Goal: Information Seeking & Learning: Learn about a topic

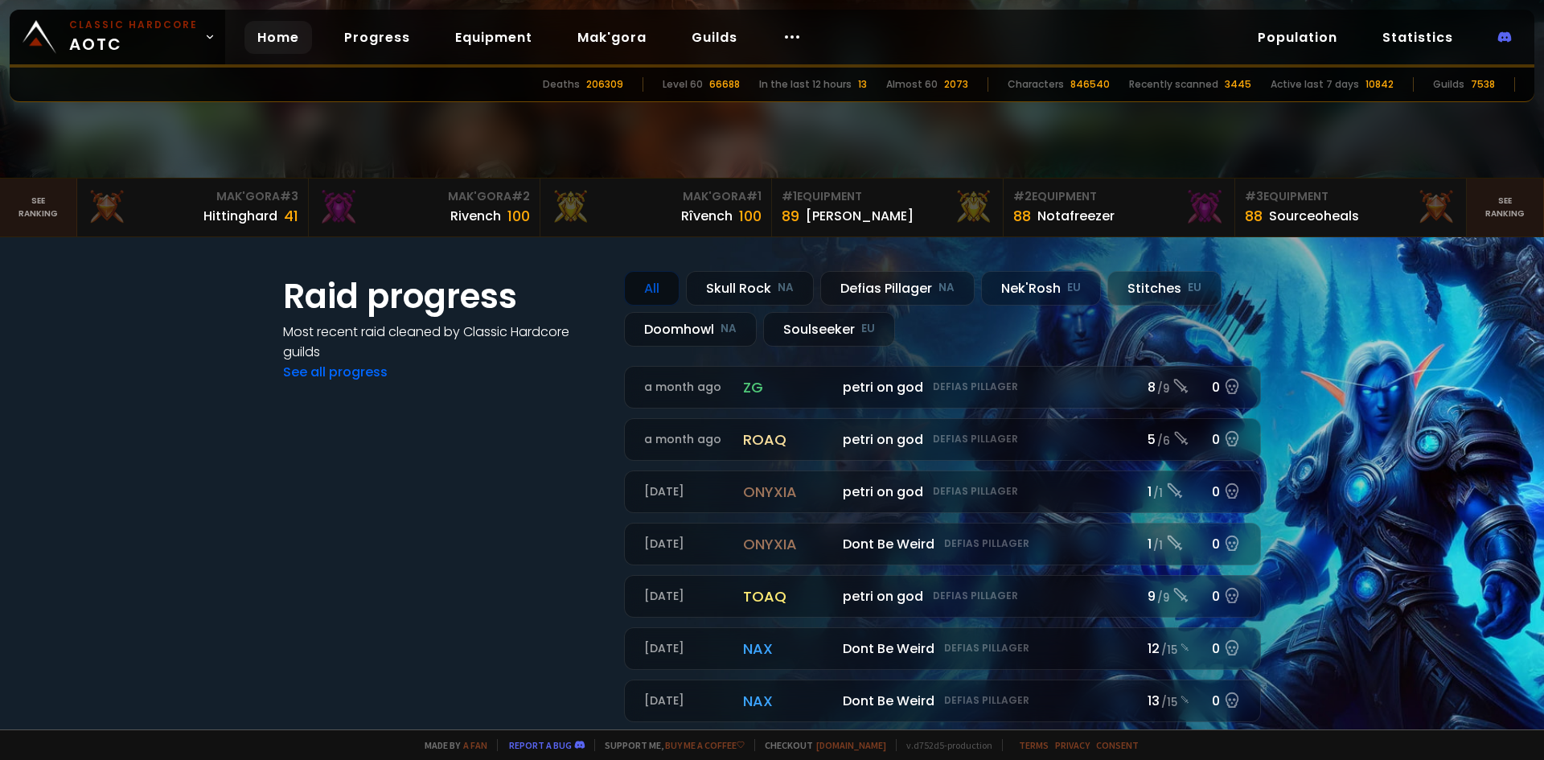
scroll to position [482, 0]
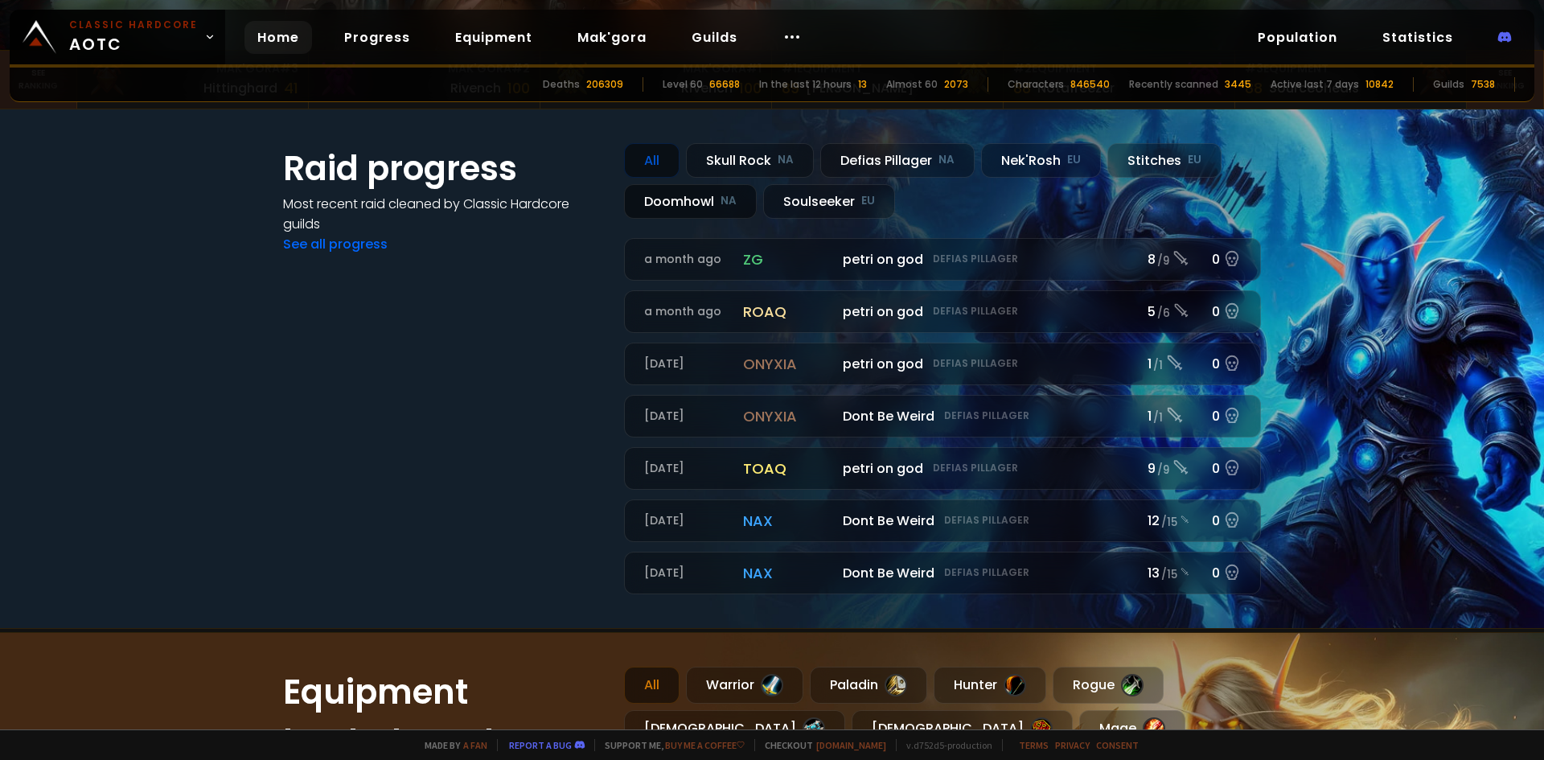
click at [683, 212] on div "Doomhowl NA" at bounding box center [690, 201] width 133 height 35
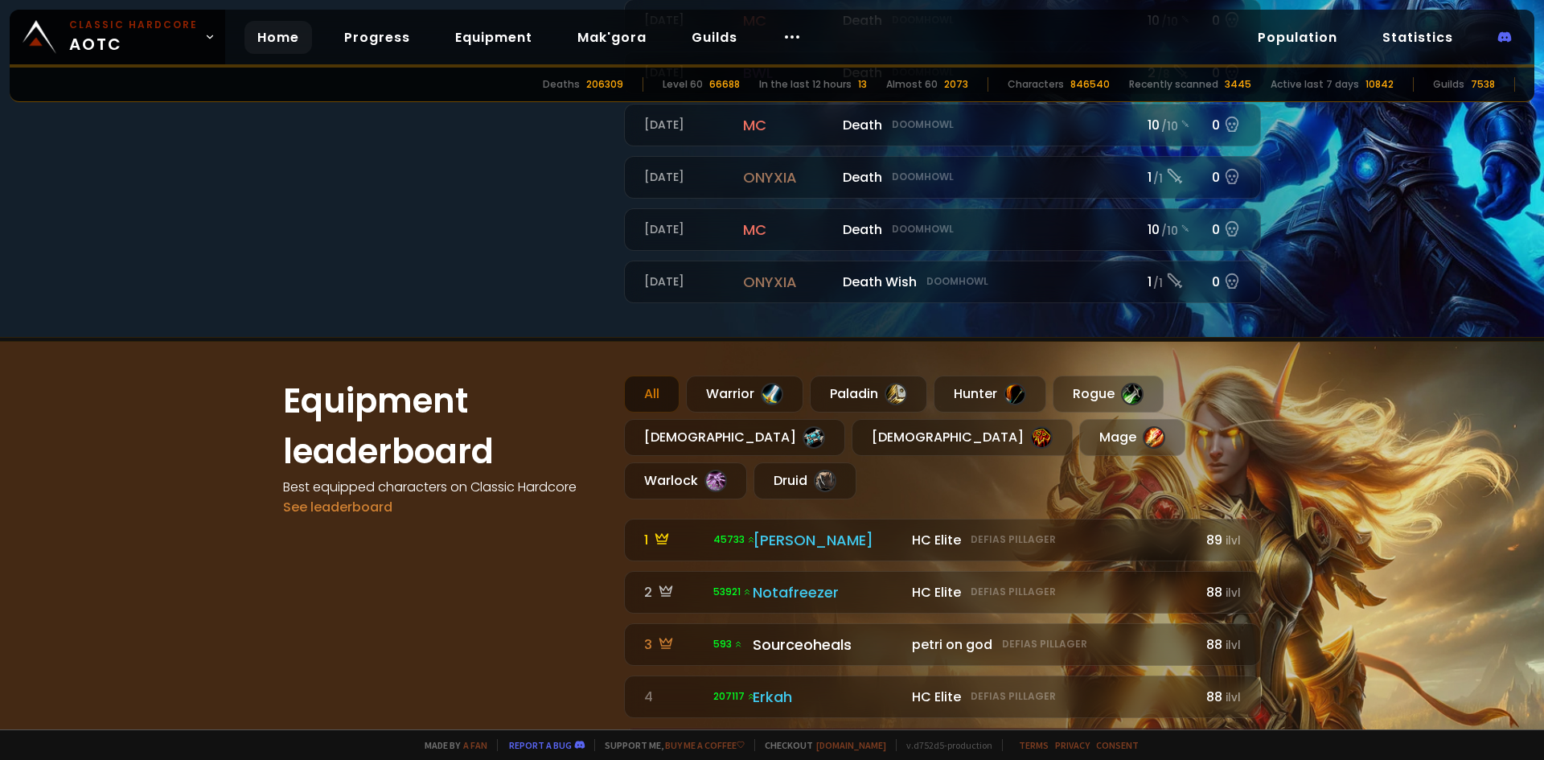
scroll to position [804, 0]
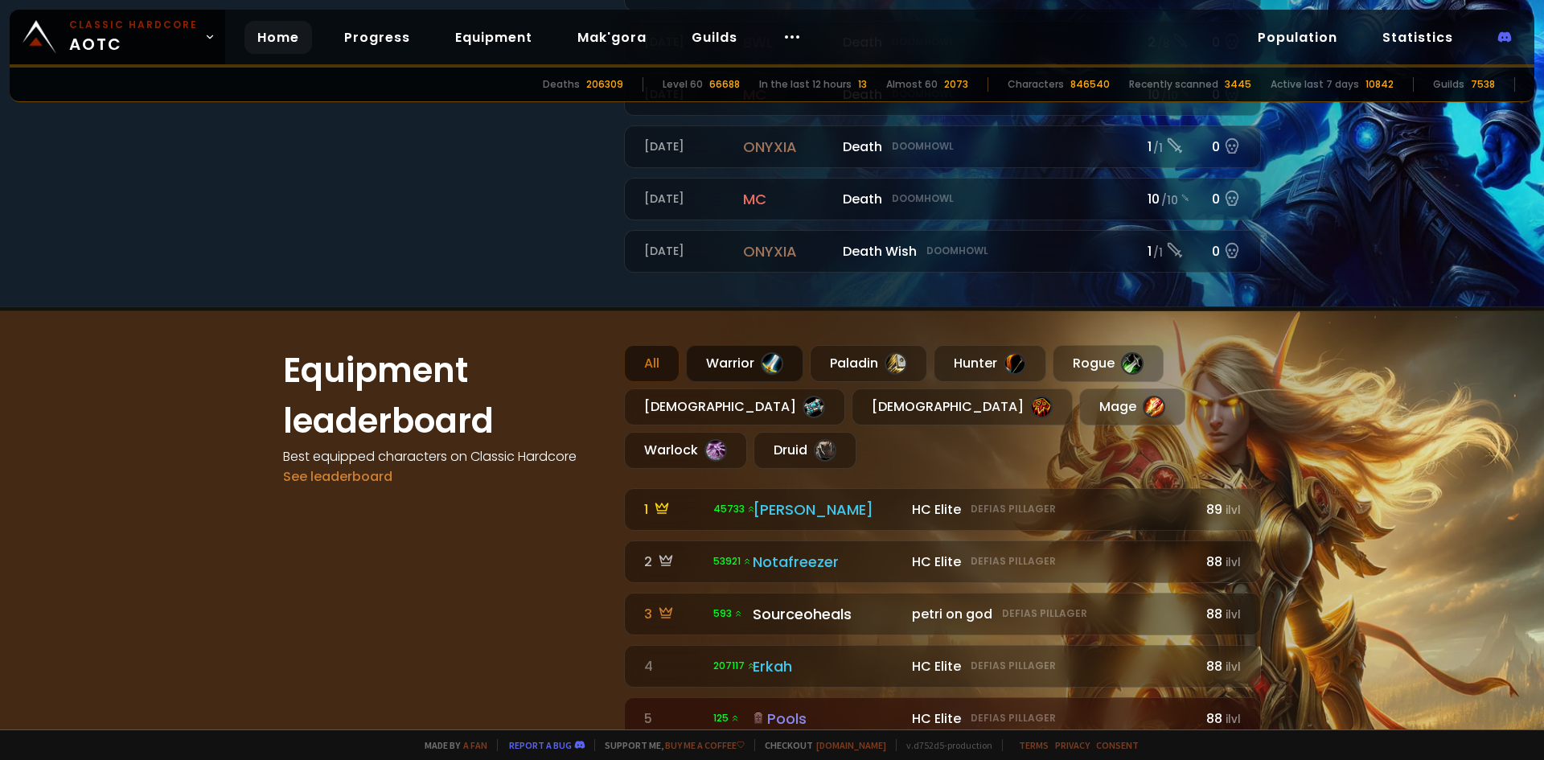
click at [692, 360] on div "Warrior" at bounding box center [744, 363] width 117 height 37
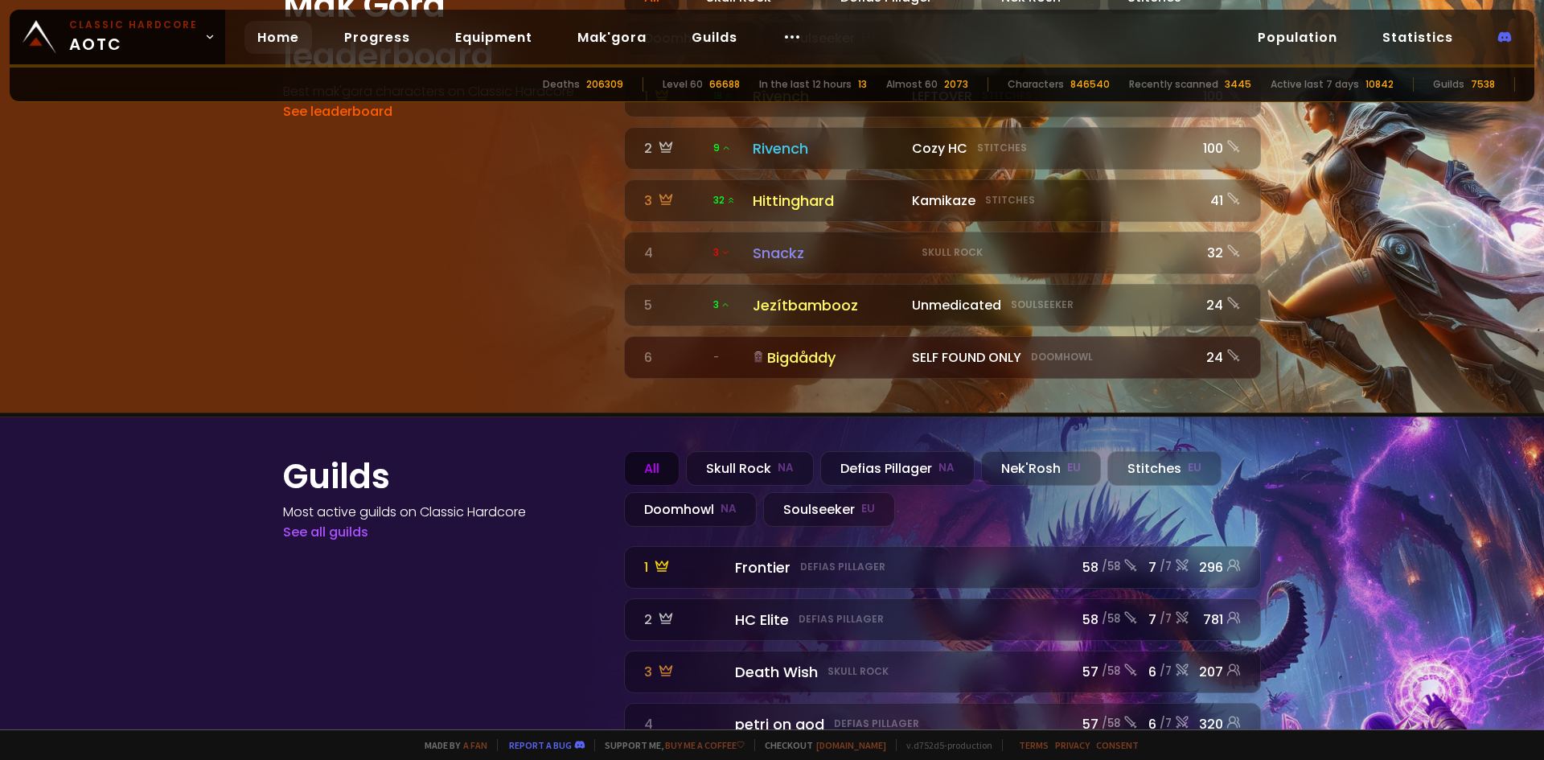
scroll to position [1774, 0]
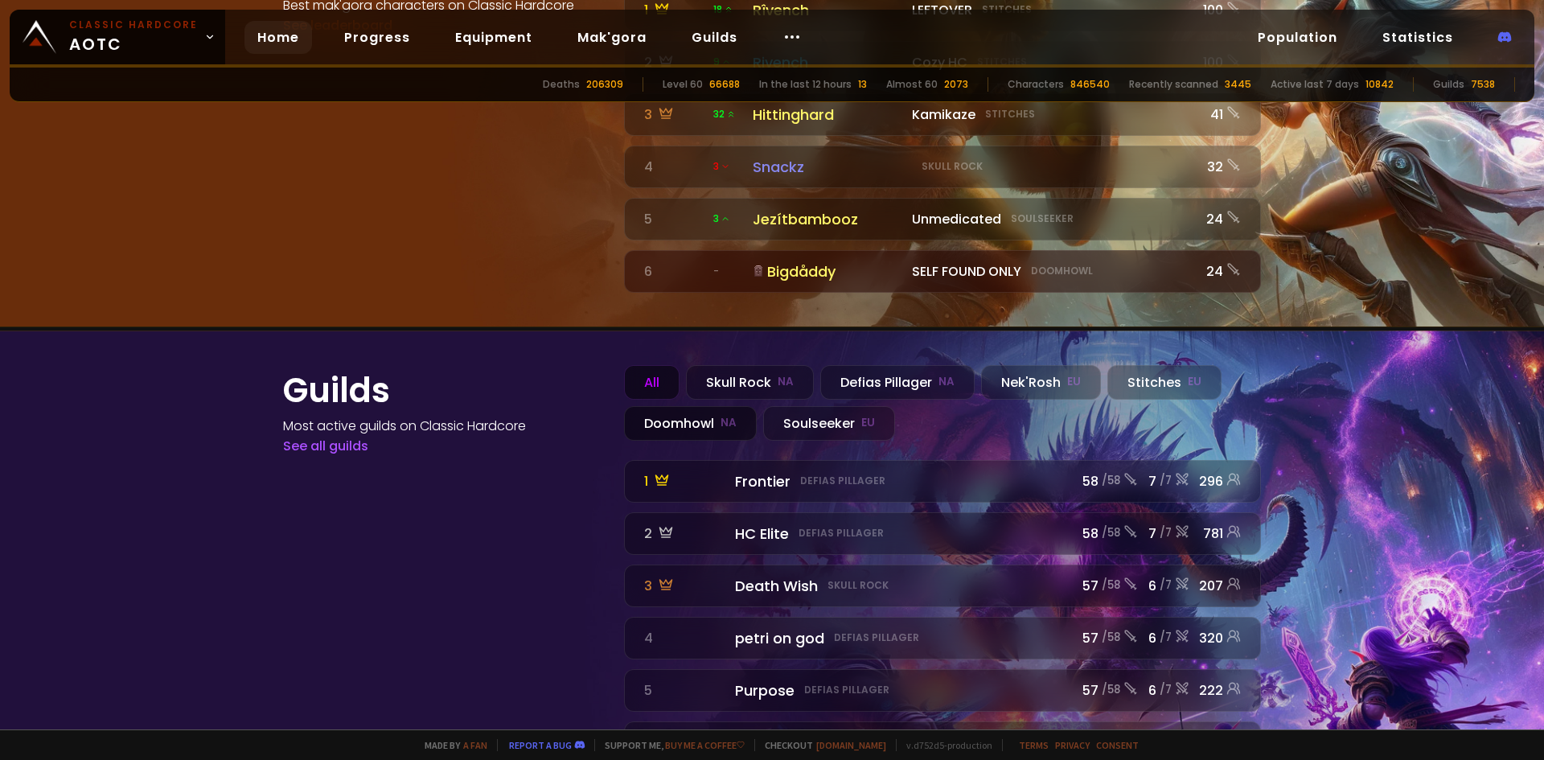
click at [702, 406] on div "Doomhowl NA" at bounding box center [690, 423] width 133 height 35
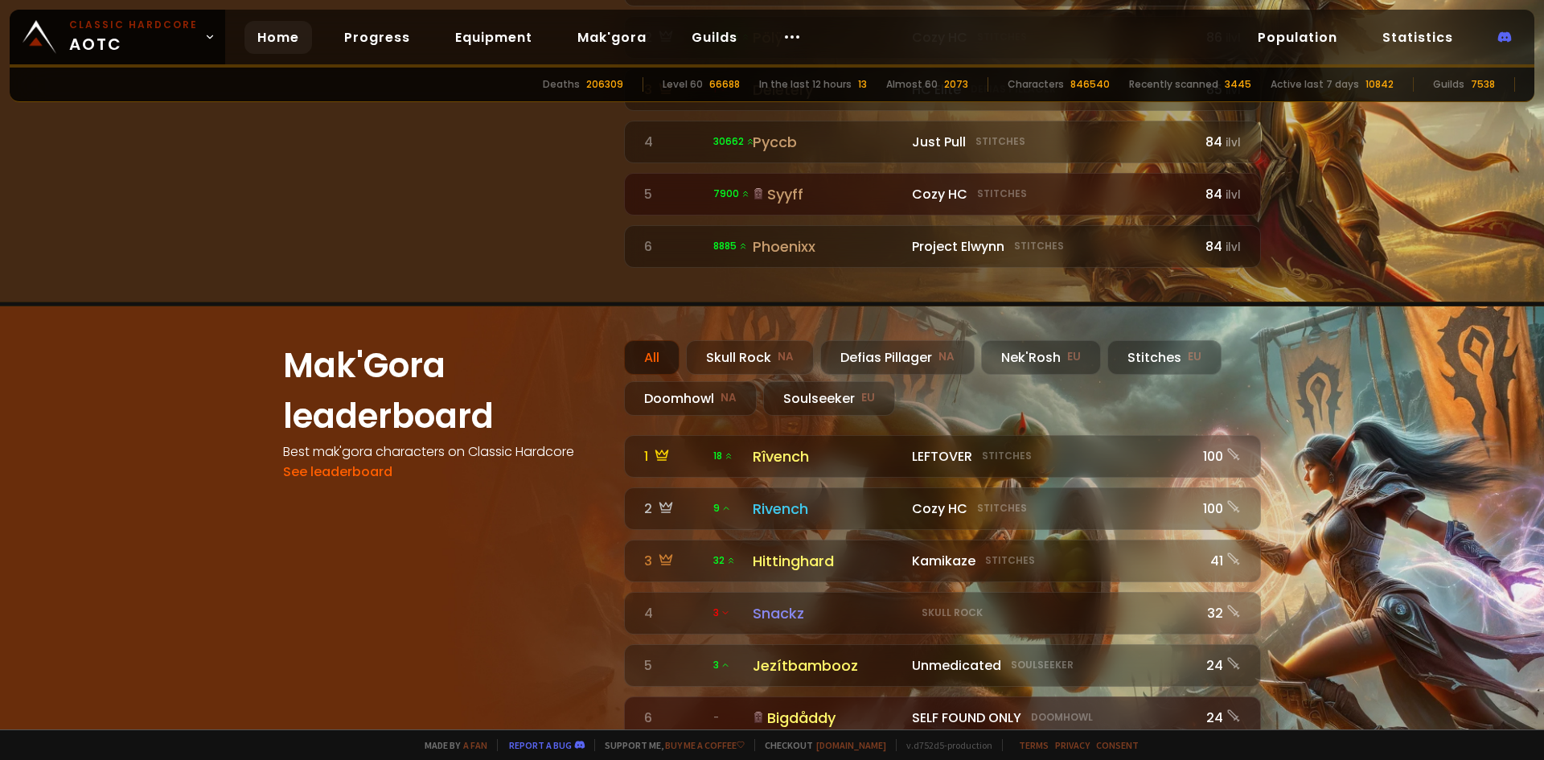
scroll to position [1292, 0]
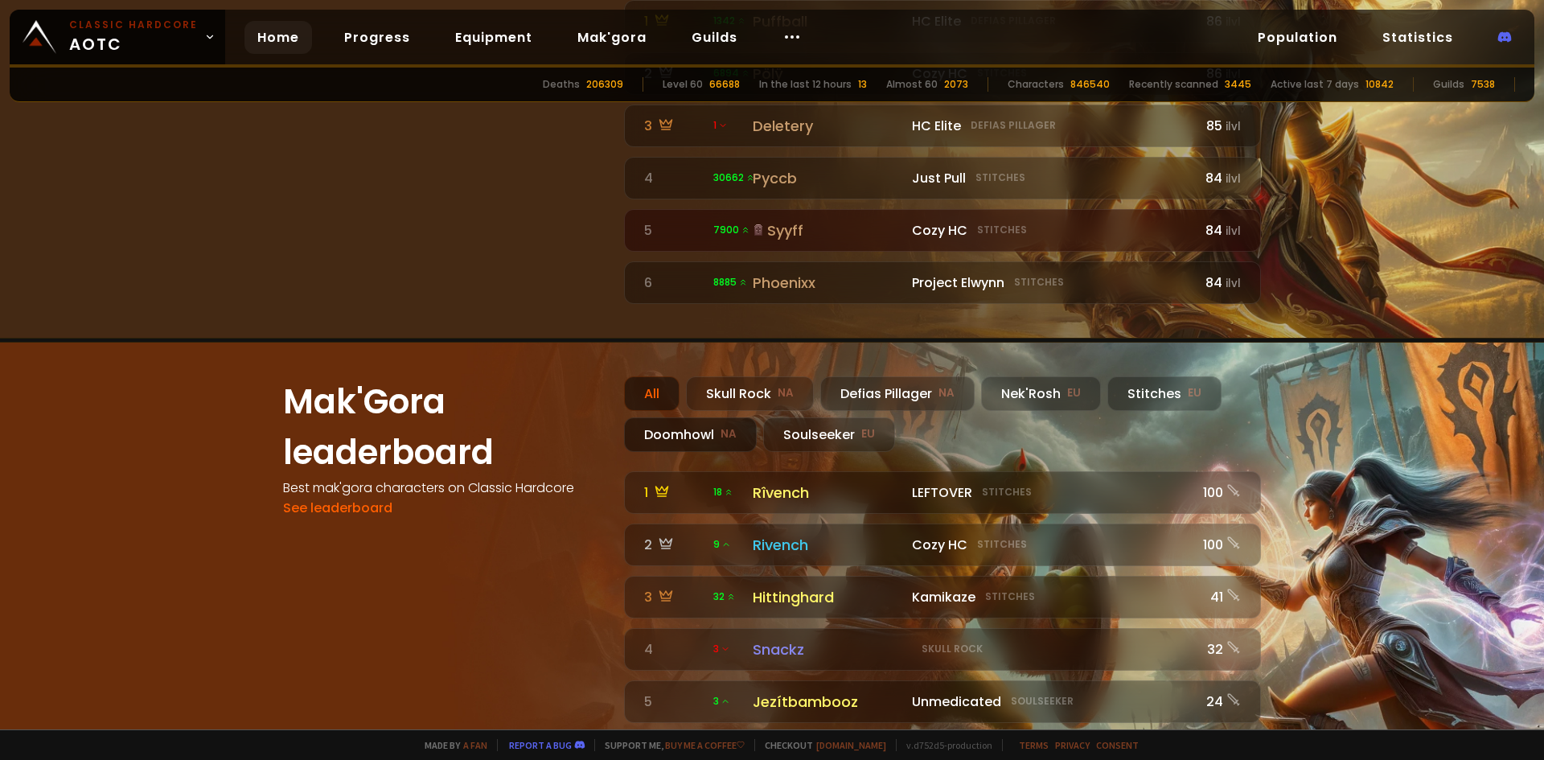
click at [651, 417] on div "Doomhowl NA" at bounding box center [690, 434] width 133 height 35
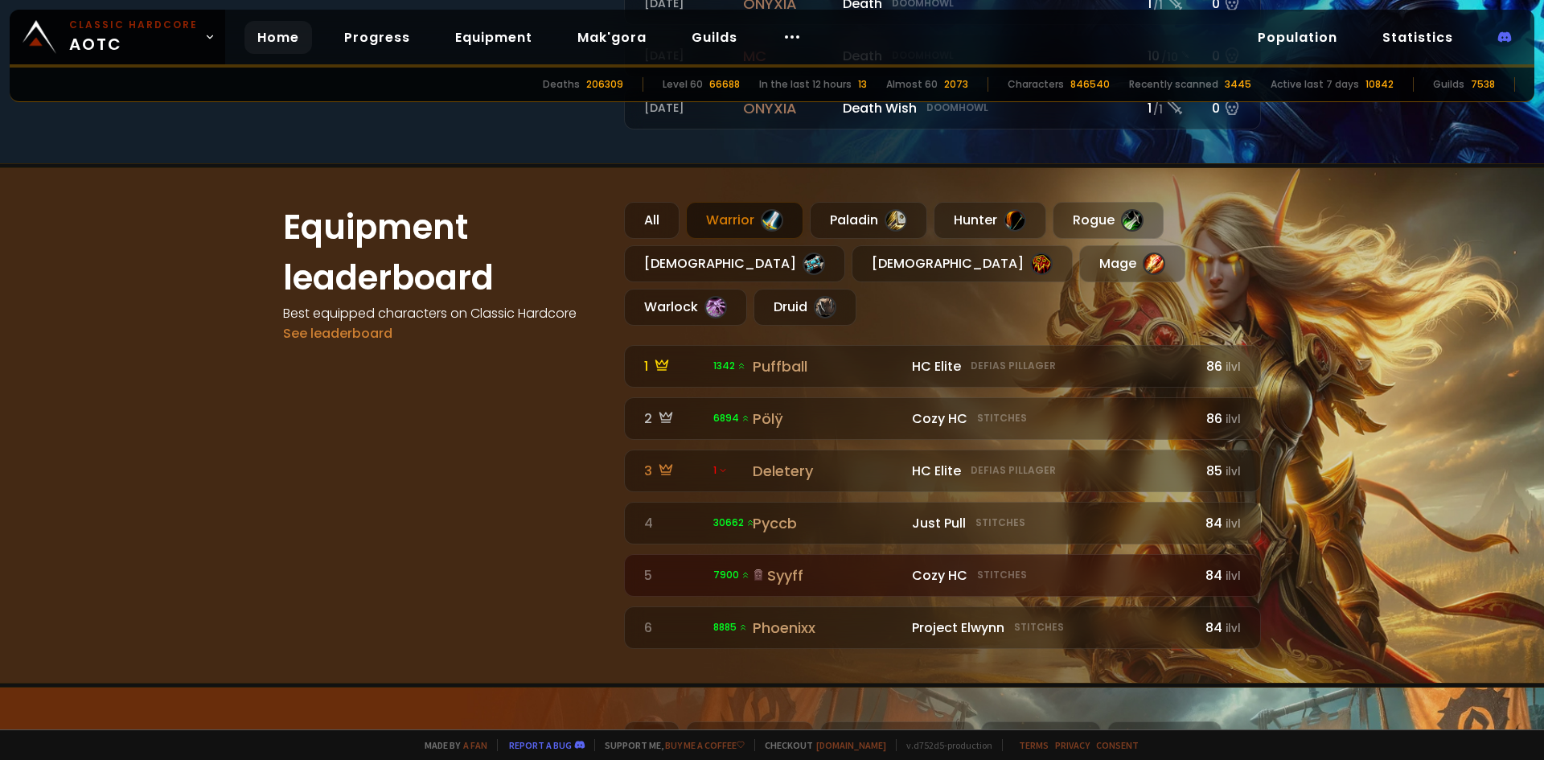
scroll to position [890, 0]
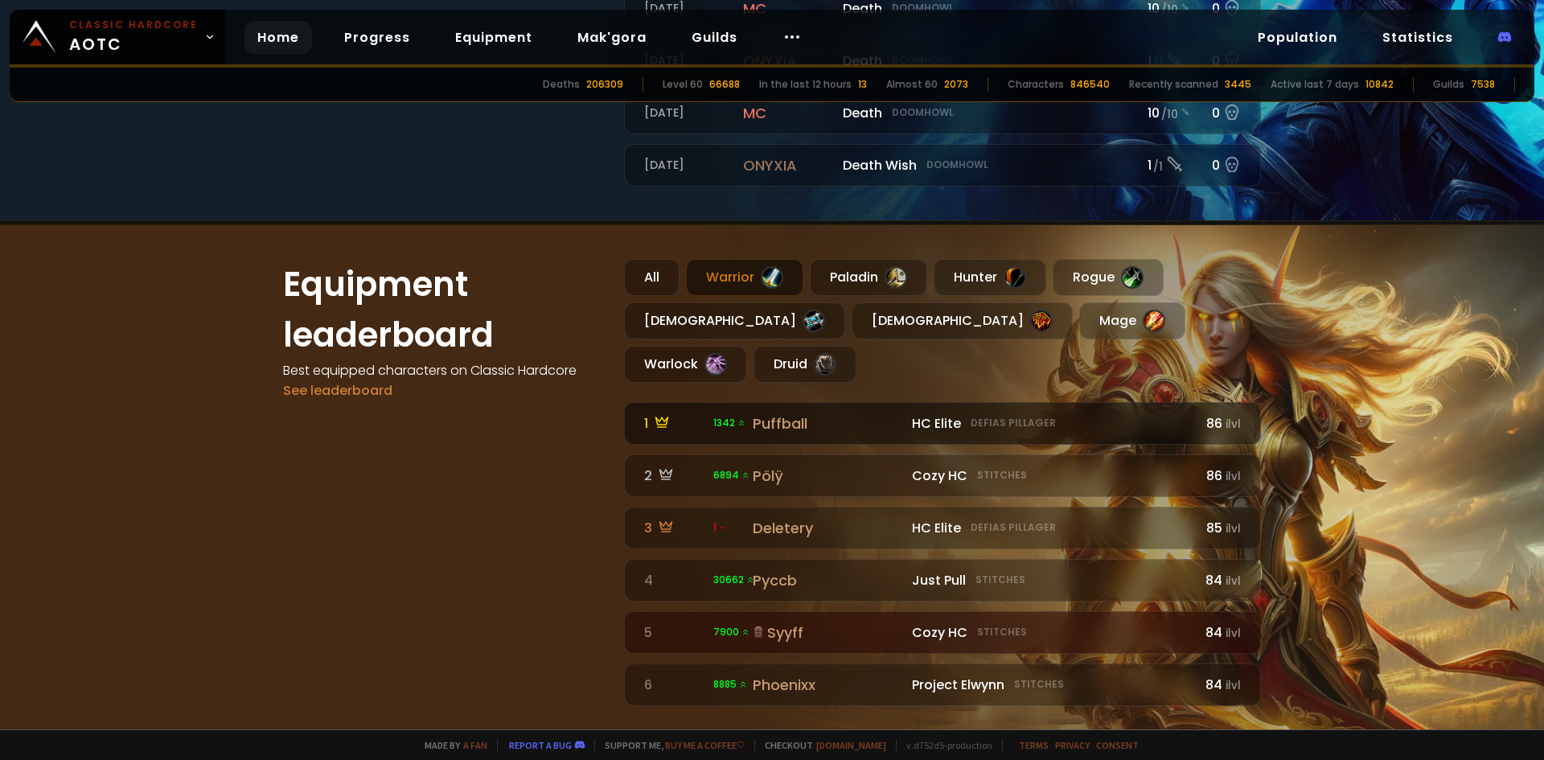
click at [767, 402] on link "1 1342 HC Elite Defias Pillager Puffball HC Elite Defias Pillager 86 ilvl" at bounding box center [942, 423] width 637 height 43
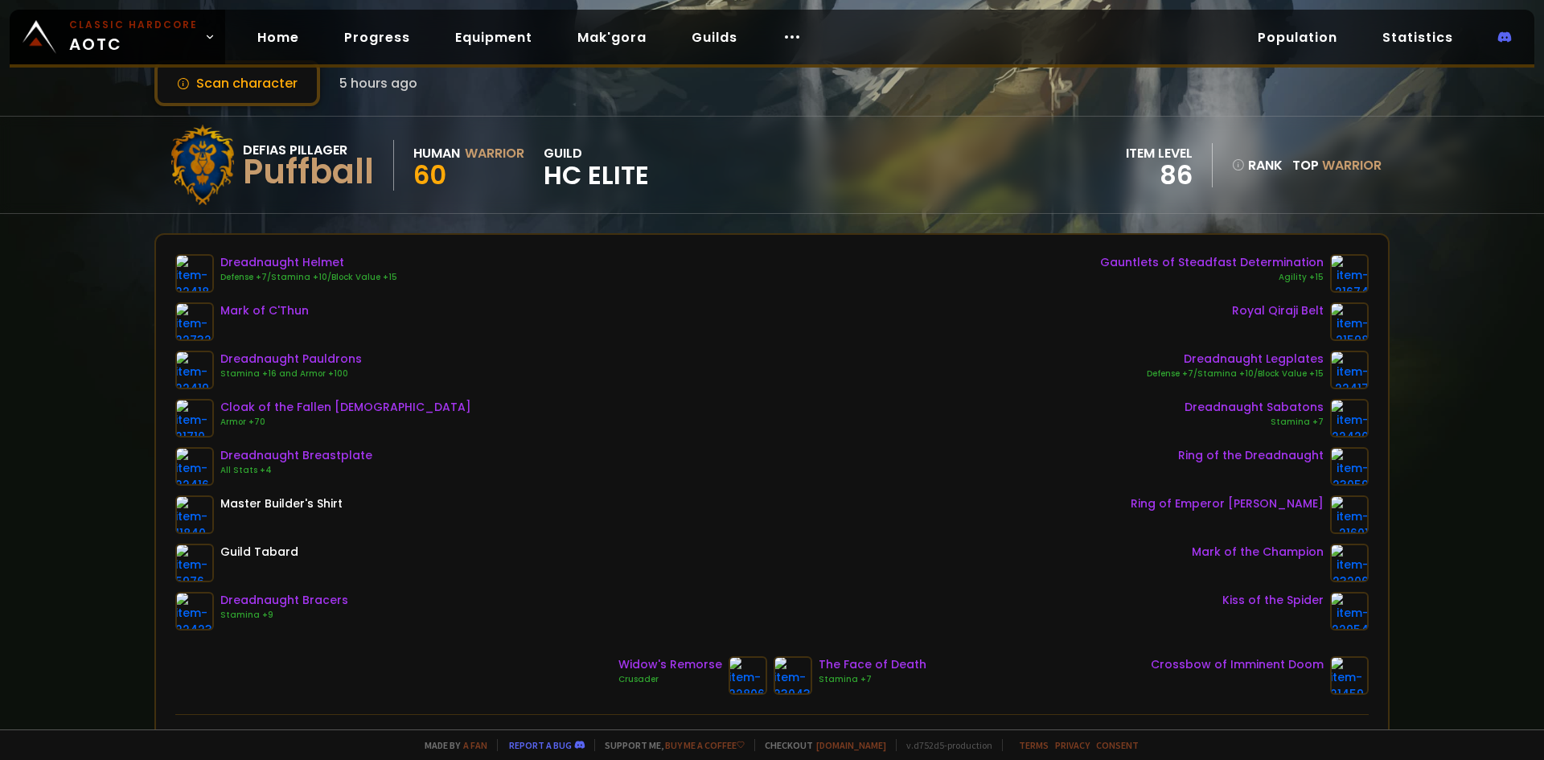
scroll to position [80, 0]
